Goal: Task Accomplishment & Management: Manage account settings

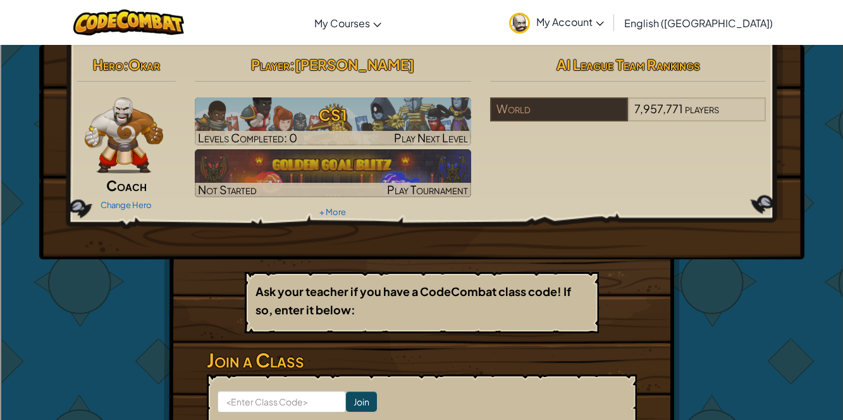
click at [110, 153] on img at bounding box center [124, 135] width 79 height 76
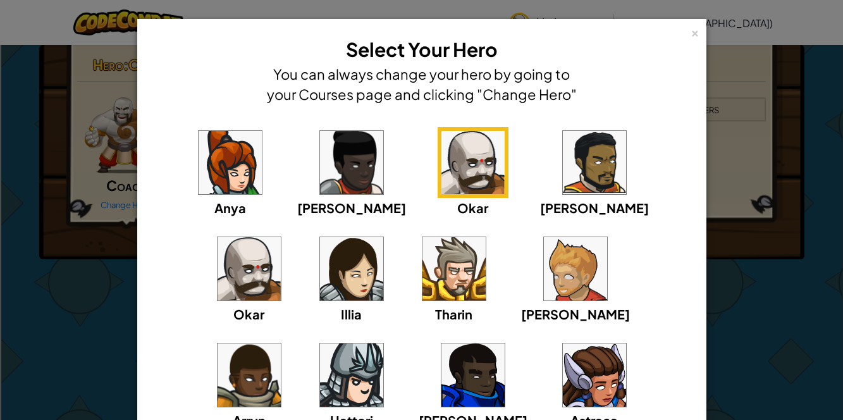
click at [281, 237] on img at bounding box center [249, 268] width 63 height 63
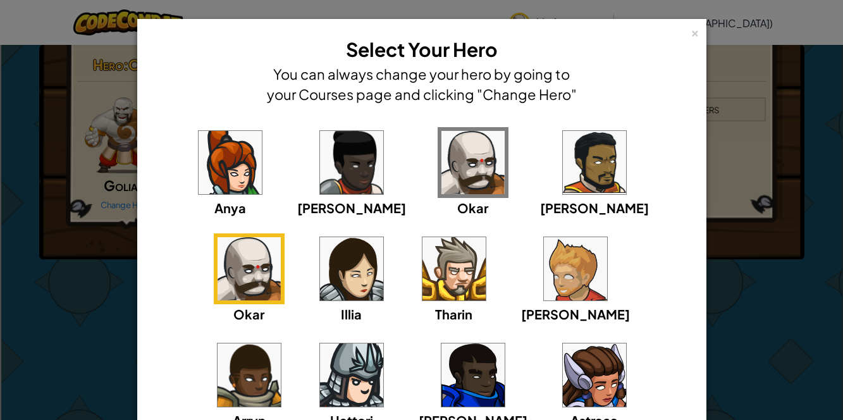
scroll to position [122, 0]
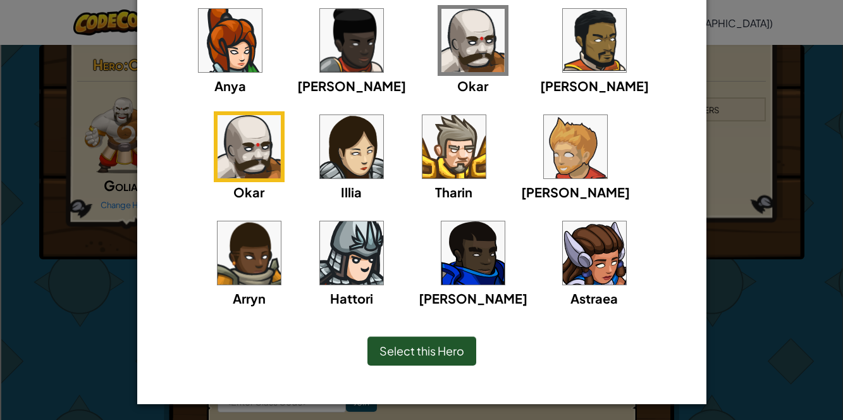
click at [449, 347] on span "Select this Hero" at bounding box center [421, 350] width 85 height 15
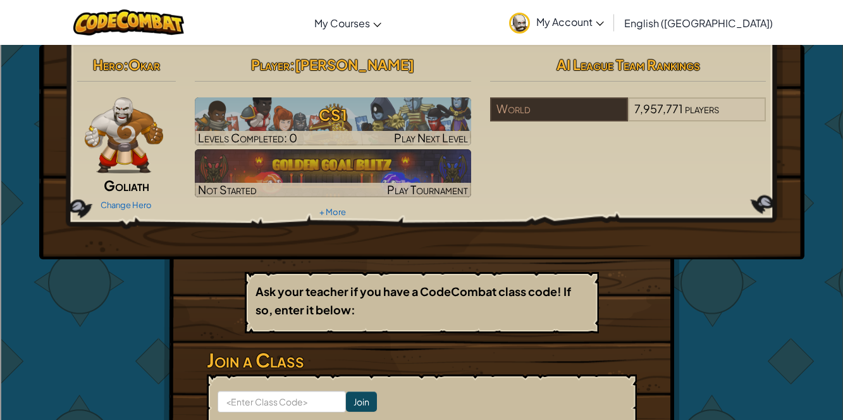
click at [141, 165] on img at bounding box center [124, 135] width 79 height 76
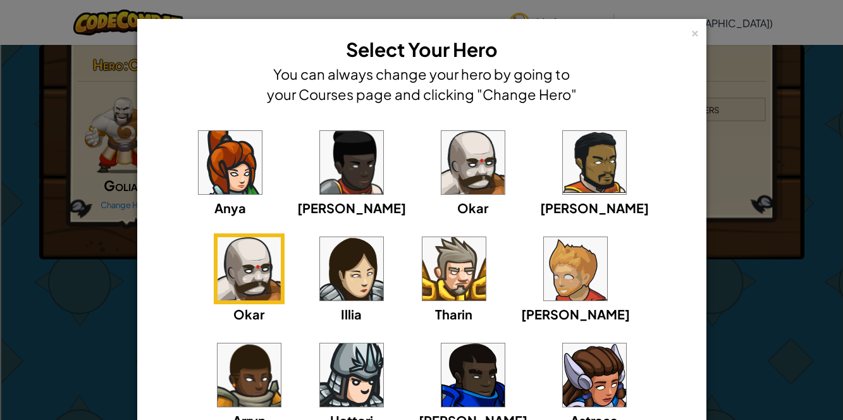
click at [441, 184] on img at bounding box center [472, 162] width 63 height 63
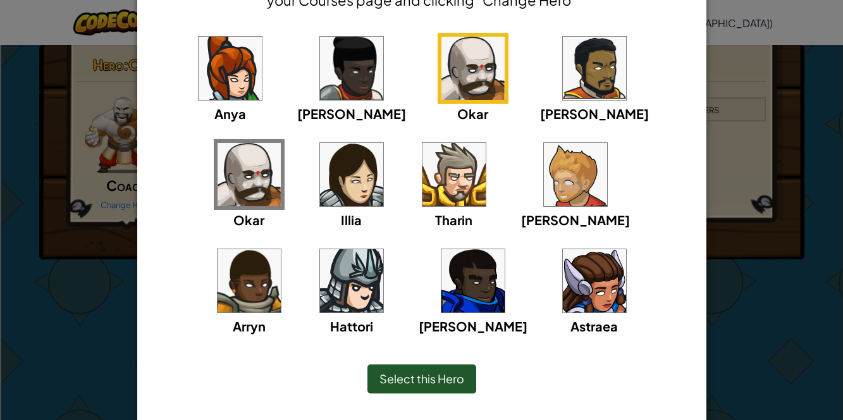
scroll to position [124, 0]
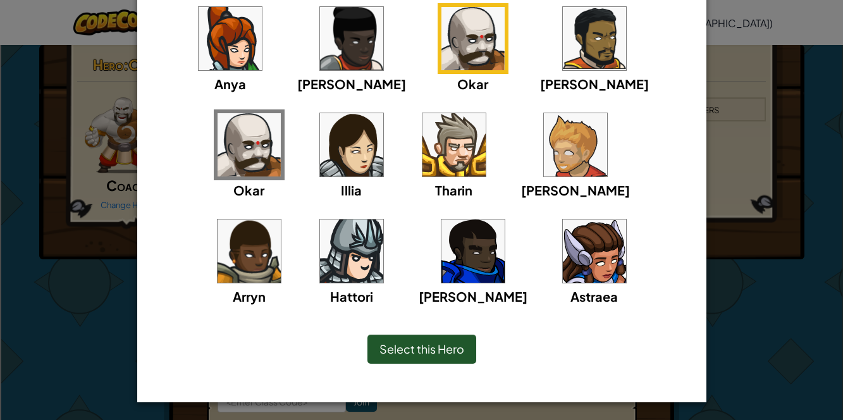
click at [281, 113] on img at bounding box center [249, 144] width 63 height 63
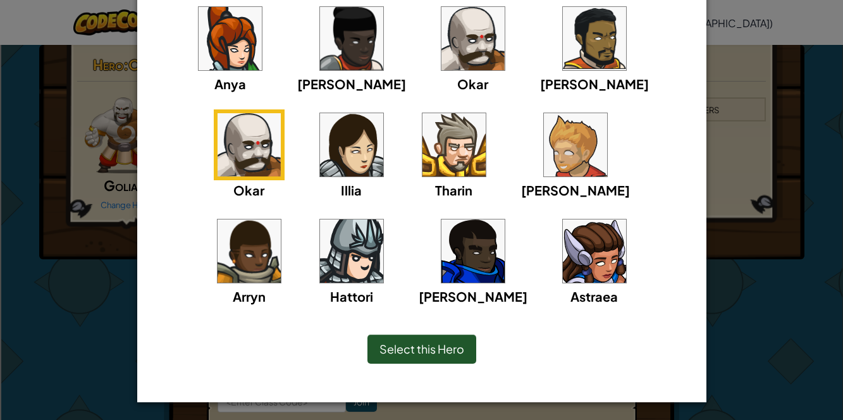
click at [438, 345] on span "Select this Hero" at bounding box center [421, 349] width 85 height 15
